Goal: Information Seeking & Learning: Learn about a topic

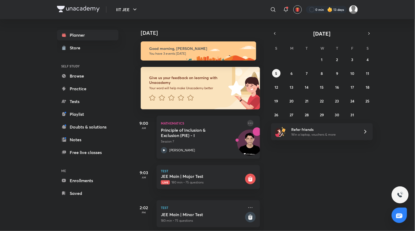
click at [247, 124] on icon at bounding box center [250, 123] width 6 height 6
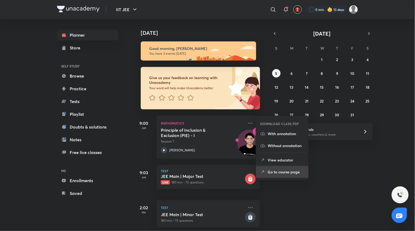
click at [282, 171] on p "Go to course page" at bounding box center [286, 172] width 37 height 6
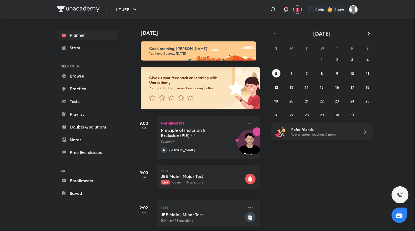
click at [332, 8] on img at bounding box center [329, 9] width 5 height 5
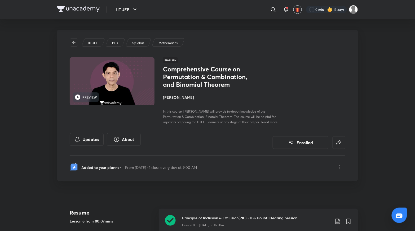
scroll to position [127, 0]
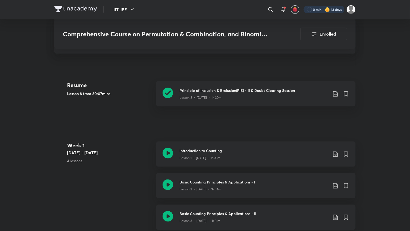
click at [337, 12] on div at bounding box center [323, 9] width 41 height 7
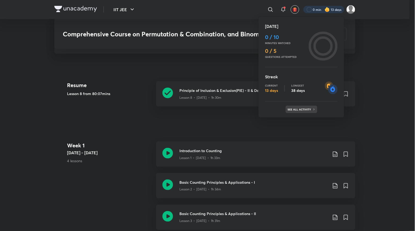
click at [306, 108] on p "See all activity" at bounding box center [300, 109] width 25 height 3
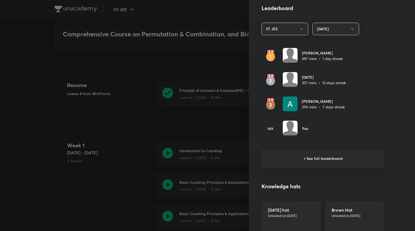
scroll to position [302, 0]
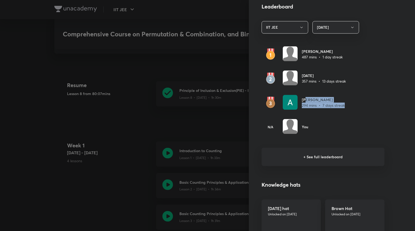
drag, startPoint x: 303, startPoint y: 100, endPoint x: 340, endPoint y: 109, distance: 37.3
click at [340, 109] on div "[PERSON_NAME] 294 mins • 7 days streak" at bounding box center [323, 103] width 123 height 16
click at [340, 108] on div "[PERSON_NAME] 294 mins • 7 days streak" at bounding box center [323, 103] width 123 height 16
click at [321, 31] on button "[DATE]" at bounding box center [335, 27] width 47 height 12
click at [324, 67] on li "Last 30 days" at bounding box center [331, 64] width 46 height 10
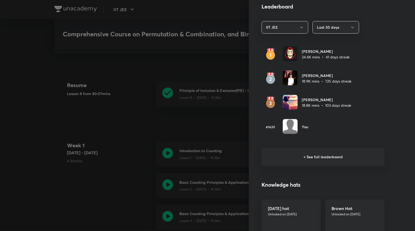
click at [331, 20] on div "Learning streak Watch 10 mins to achieve the daily goal Current 13 days Longest…" at bounding box center [332, 115] width 166 height 231
click at [330, 25] on button "Last 30 days" at bounding box center [335, 27] width 47 height 12
click at [327, 51] on span "Last 7 days" at bounding box center [331, 54] width 40 height 6
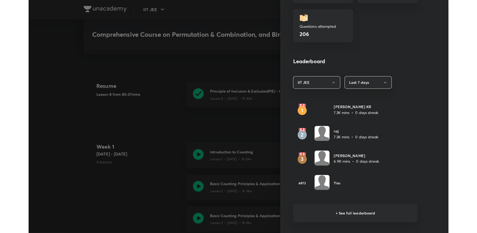
scroll to position [260, 0]
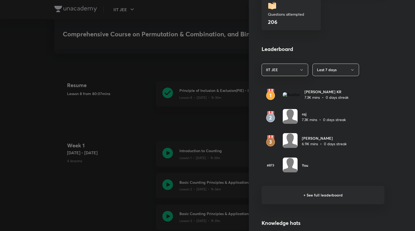
click at [319, 73] on button "Last 7 days" at bounding box center [335, 70] width 47 height 12
click at [320, 84] on span "[DATE]" at bounding box center [331, 86] width 40 height 6
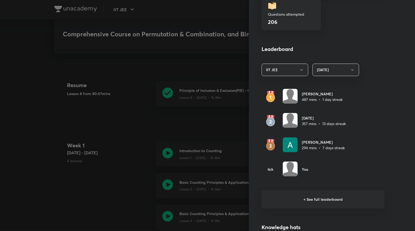
click at [187, 147] on div at bounding box center [207, 115] width 415 height 231
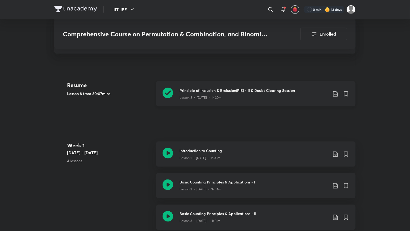
click at [174, 87] on div "Principle of Inclusion & Exclusion(PIE) - II & Doubt Clearing Session Lesson 8 …" at bounding box center [255, 93] width 199 height 25
